Goal: Navigation & Orientation: Find specific page/section

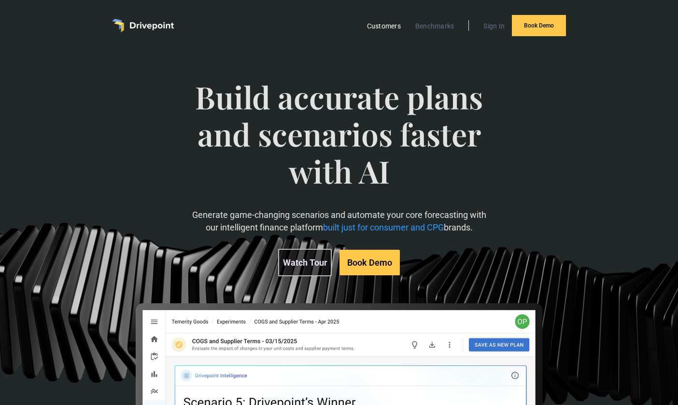
click at [385, 30] on link "Customers" at bounding box center [383, 26] width 43 height 13
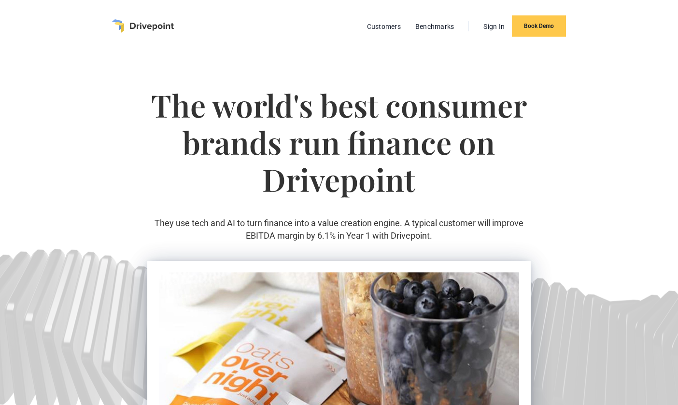
click at [143, 28] on img "home" at bounding box center [143, 26] width 62 height 14
